Goal: Information Seeking & Learning: Compare options

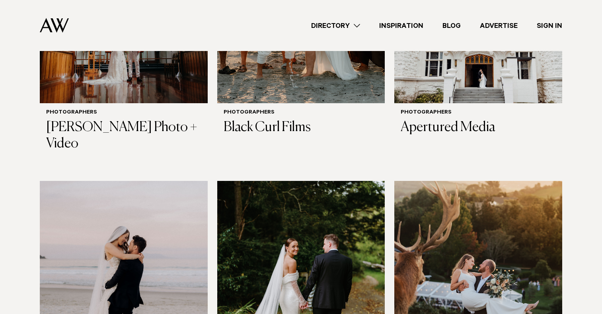
scroll to position [543, 0]
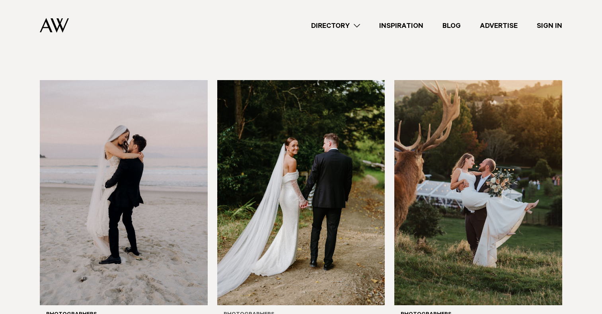
click at [254, 193] on img at bounding box center [301, 192] width 168 height 225
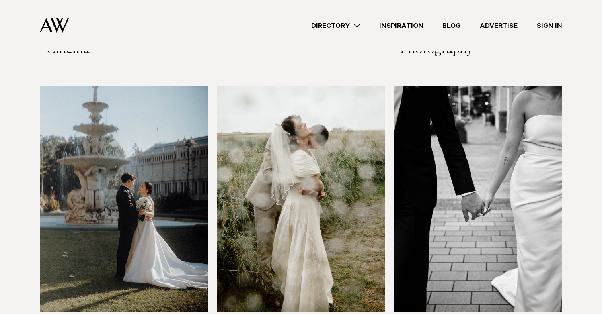
scroll to position [1142, 0]
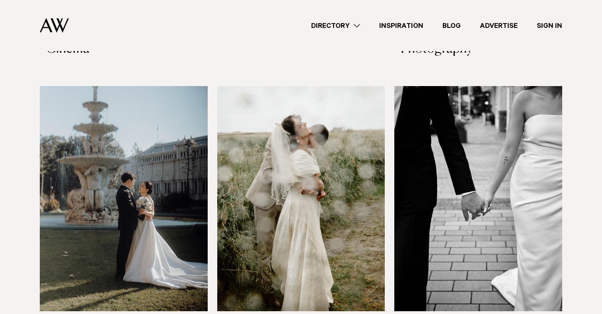
click at [127, 183] on img at bounding box center [124, 198] width 168 height 225
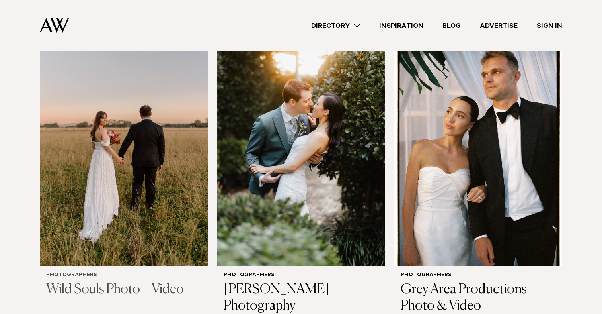
scroll to position [2041, 0]
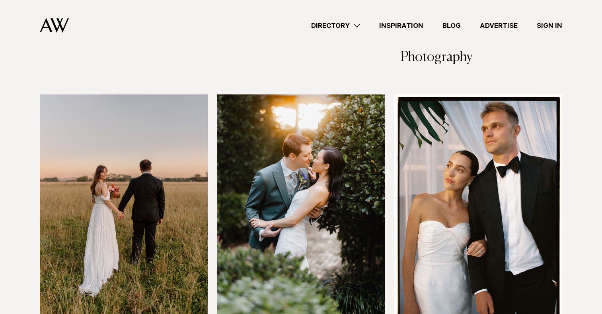
click at [288, 189] on img at bounding box center [301, 206] width 168 height 225
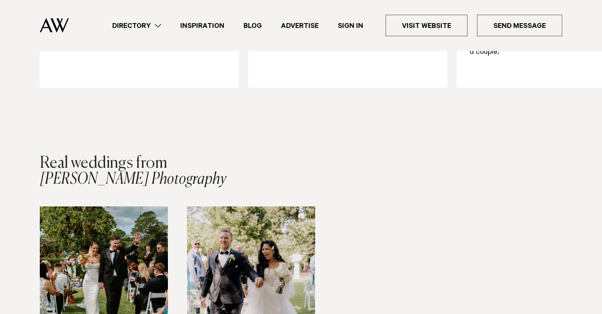
scroll to position [1144, 0]
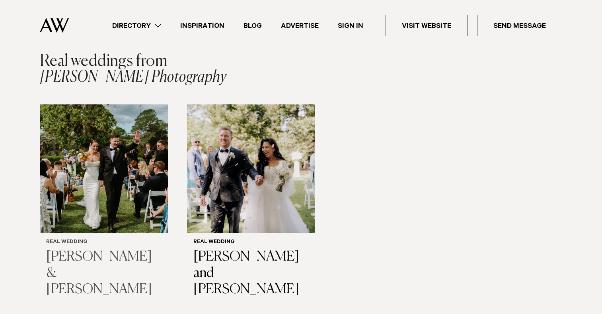
click at [164, 214] on img "1 / 2" at bounding box center [104, 168] width 128 height 128
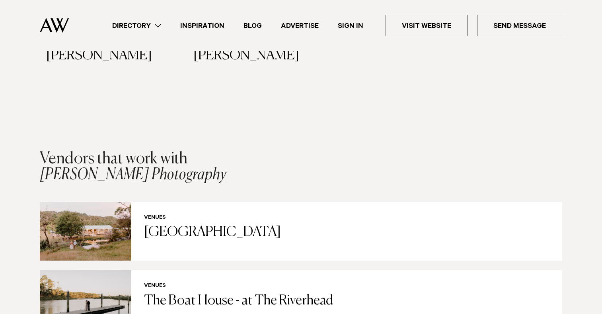
scroll to position [1318, 0]
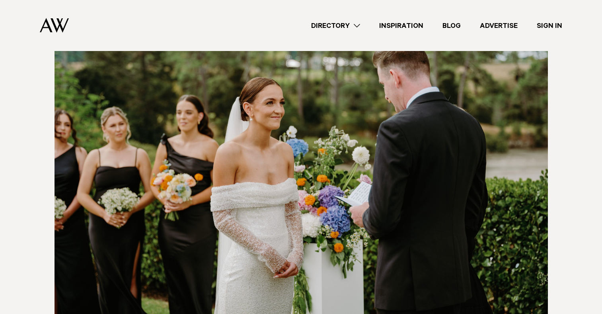
scroll to position [3614, 0]
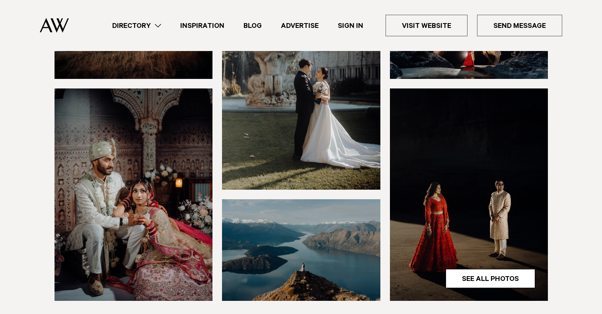
scroll to position [285, 0]
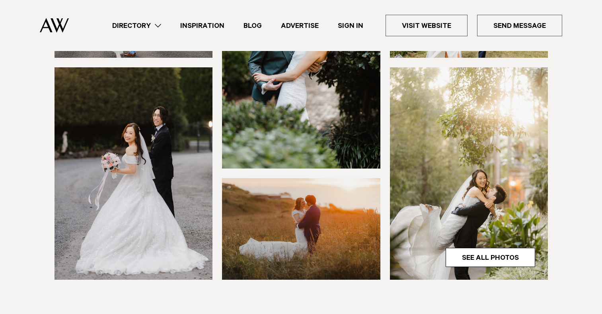
scroll to position [216, 0]
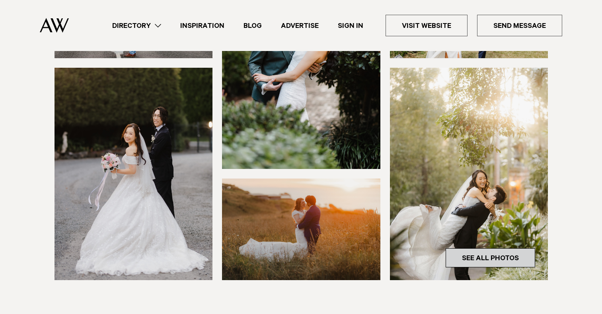
click at [468, 259] on link "See All Photos" at bounding box center [491, 257] width 90 height 19
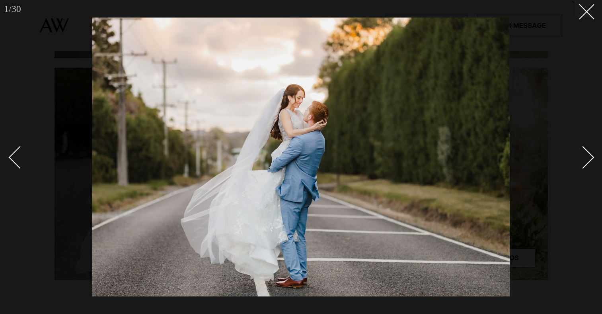
click at [588, 160] on div "Next slide" at bounding box center [583, 157] width 23 height 23
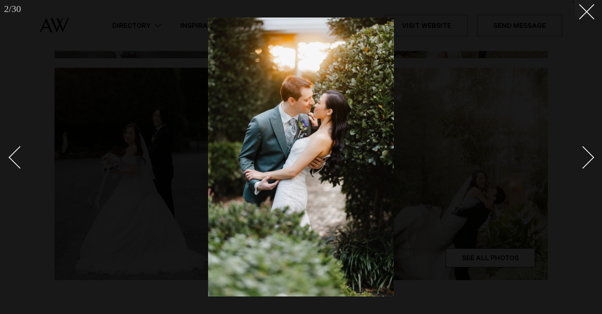
click at [588, 160] on div "Next slide" at bounding box center [583, 157] width 23 height 23
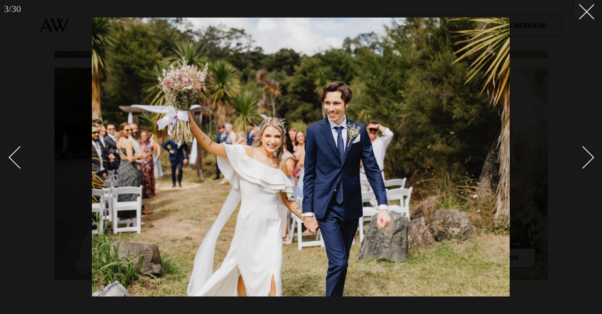
click at [588, 160] on div "Next slide" at bounding box center [583, 157] width 23 height 23
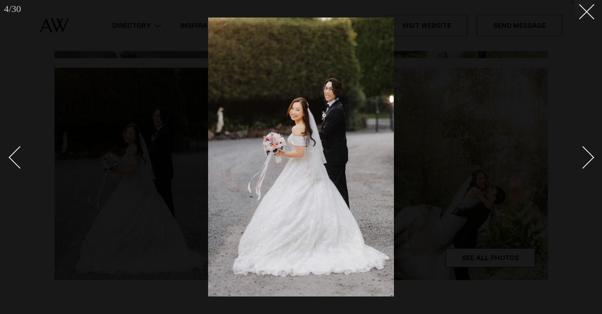
click at [588, 160] on div "Next slide" at bounding box center [583, 157] width 23 height 23
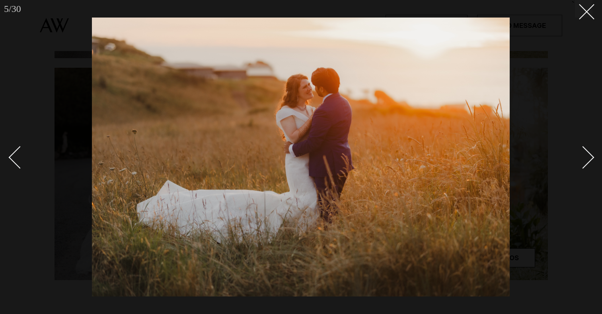
click at [585, 162] on div "Next slide" at bounding box center [583, 157] width 23 height 23
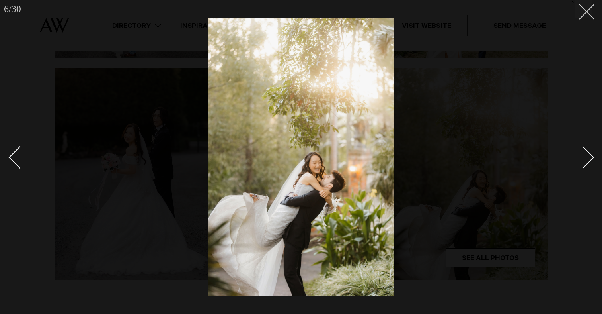
click at [585, 12] on icon at bounding box center [584, 9] width 10 height 10
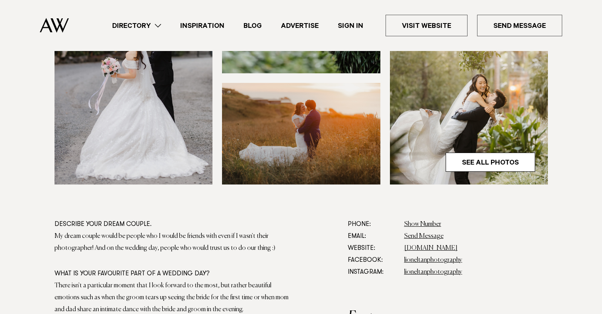
scroll to position [303, 0]
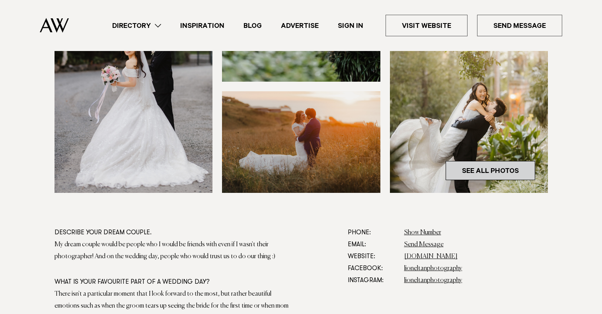
click at [471, 172] on link "See All Photos" at bounding box center [491, 170] width 90 height 19
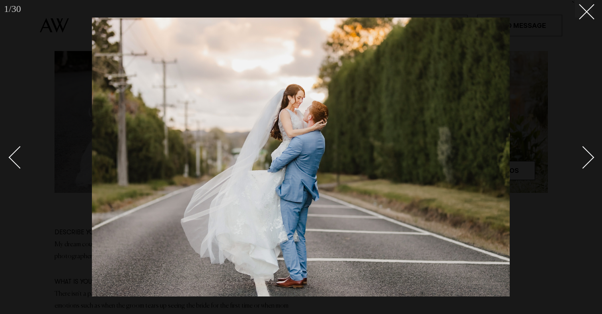
click at [578, 156] on div "Next slide" at bounding box center [583, 157] width 23 height 23
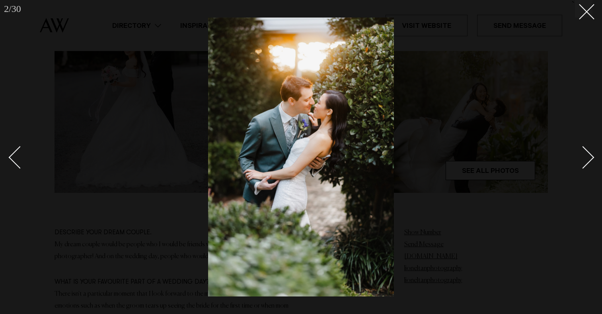
click at [578, 156] on div "Next slide" at bounding box center [583, 157] width 23 height 23
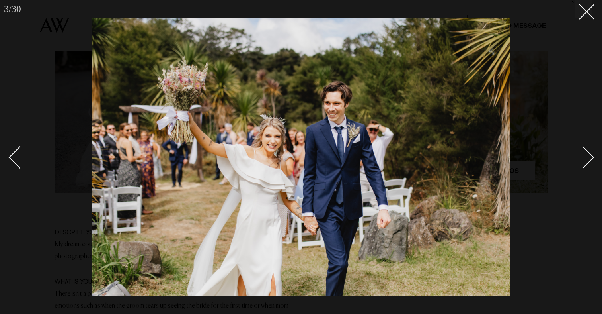
click at [578, 156] on div "Next slide" at bounding box center [583, 157] width 23 height 23
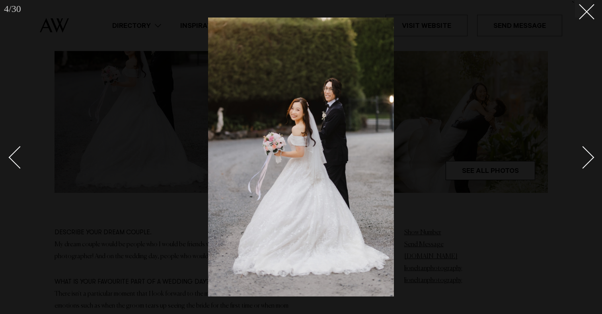
click at [578, 156] on div "Next slide" at bounding box center [583, 157] width 23 height 23
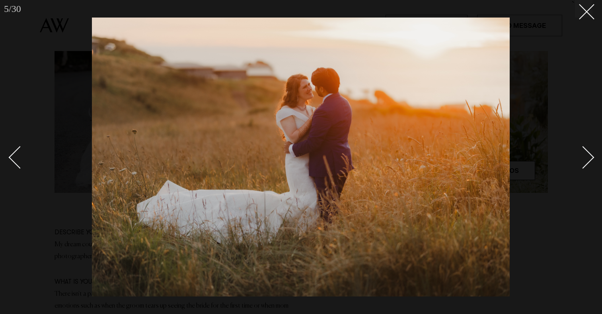
click at [578, 156] on div "Next slide" at bounding box center [583, 157] width 23 height 23
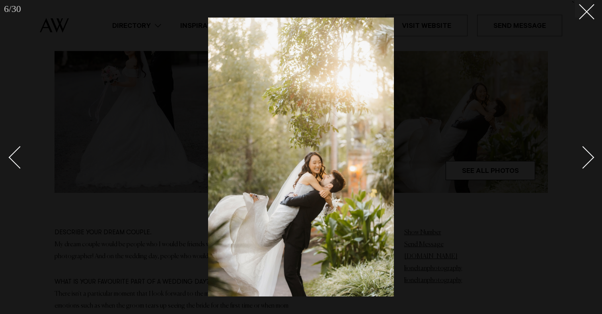
click at [578, 156] on div "Next slide" at bounding box center [583, 157] width 23 height 23
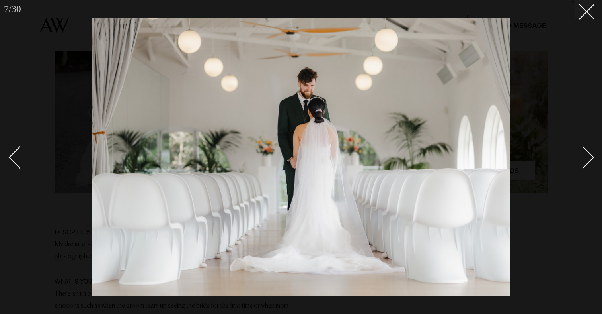
click at [578, 156] on div "Next slide" at bounding box center [583, 157] width 23 height 23
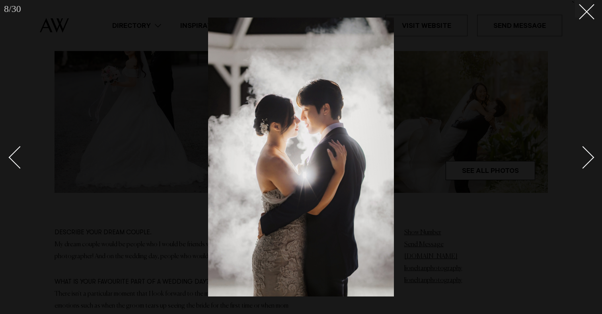
click at [578, 156] on div "Next slide" at bounding box center [583, 157] width 23 height 23
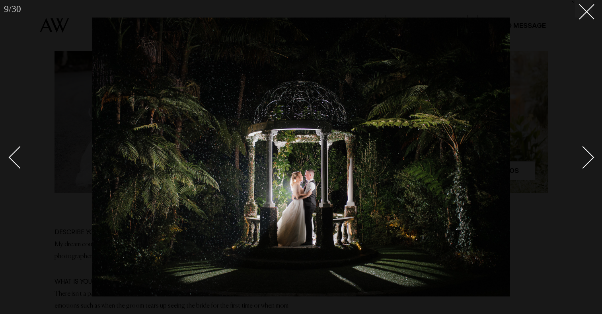
click at [14, 149] on link at bounding box center [24, 157] width 28 height 40
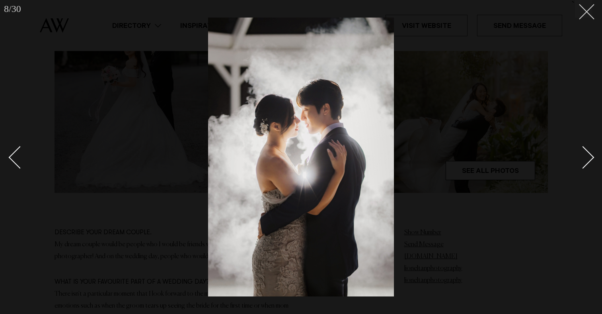
click at [586, 15] on button at bounding box center [584, 9] width 18 height 18
